Goal: Understand site structure: Grasp the organization and layout of the website

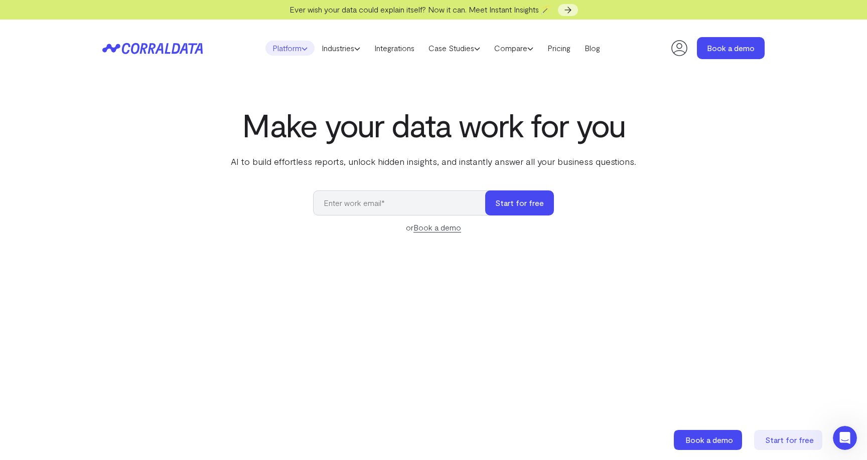
click at [301, 47] on icon at bounding box center [304, 49] width 6 height 6
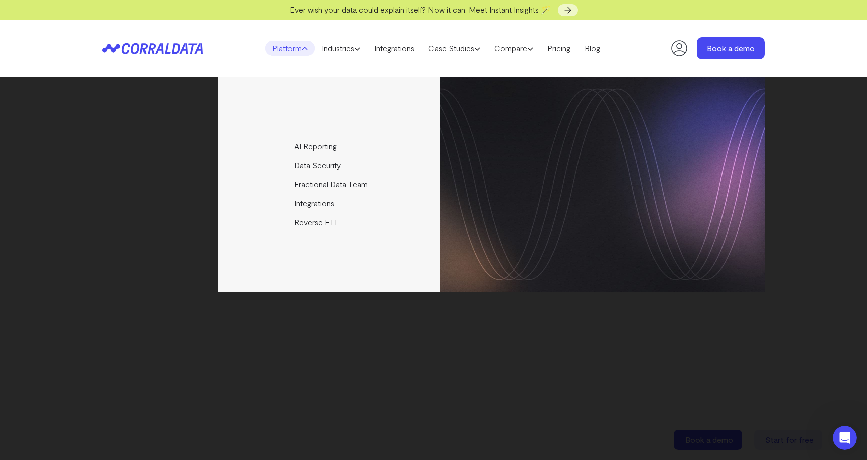
click at [301, 47] on icon at bounding box center [304, 49] width 6 height 6
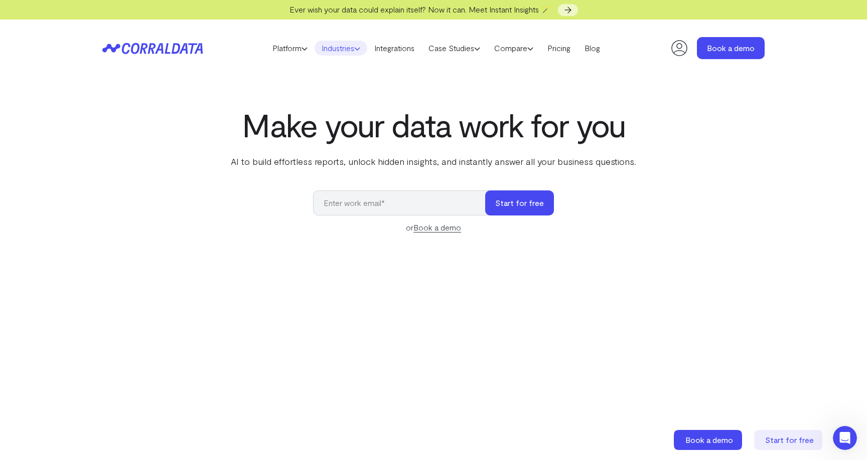
click at [350, 47] on link "Industries" at bounding box center [340, 48] width 53 height 15
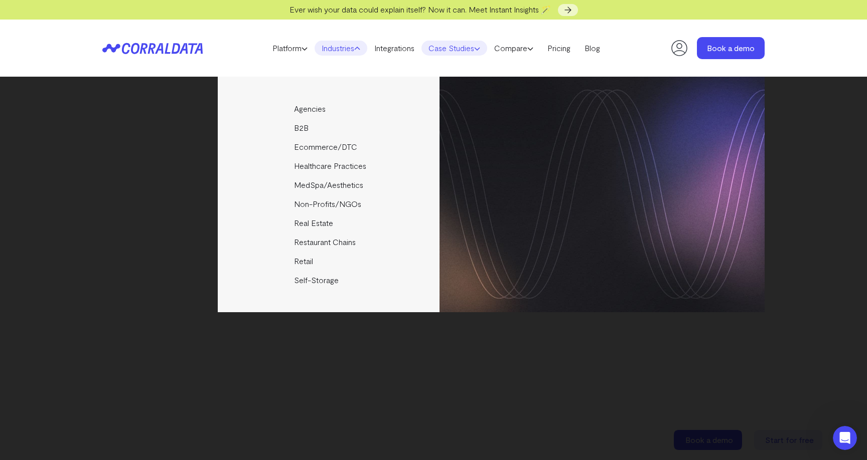
click at [455, 49] on link "Case Studies" at bounding box center [454, 48] width 66 height 15
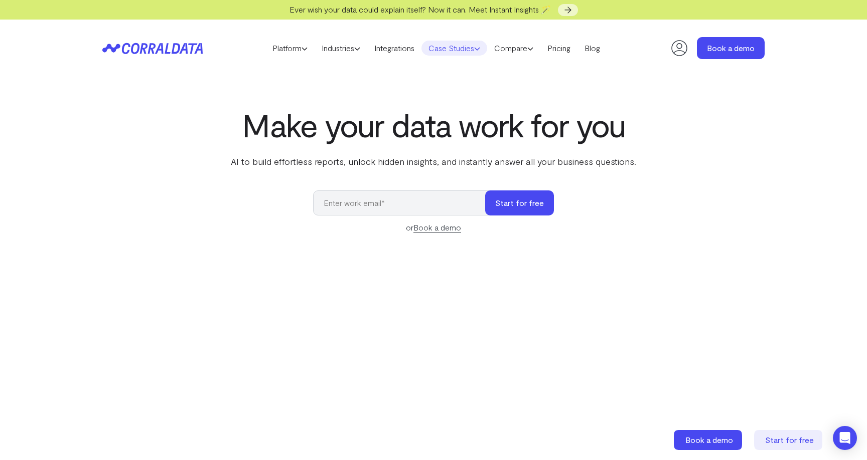
click at [452, 49] on link "Case Studies" at bounding box center [454, 48] width 66 height 15
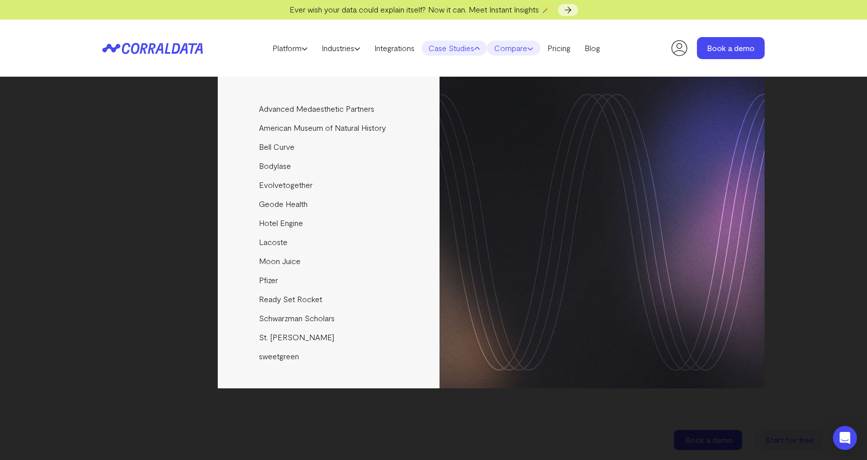
click at [518, 52] on link "Compare" at bounding box center [513, 48] width 53 height 15
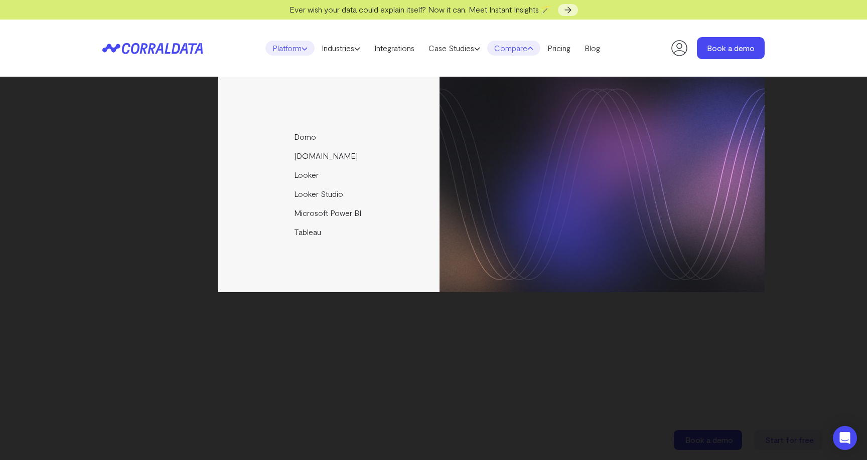
click at [288, 49] on link "Platform" at bounding box center [289, 48] width 49 height 15
